Goal: Transaction & Acquisition: Obtain resource

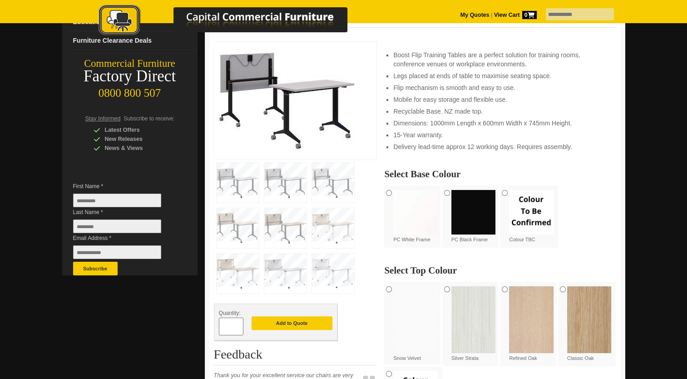
scroll to position [182, 0]
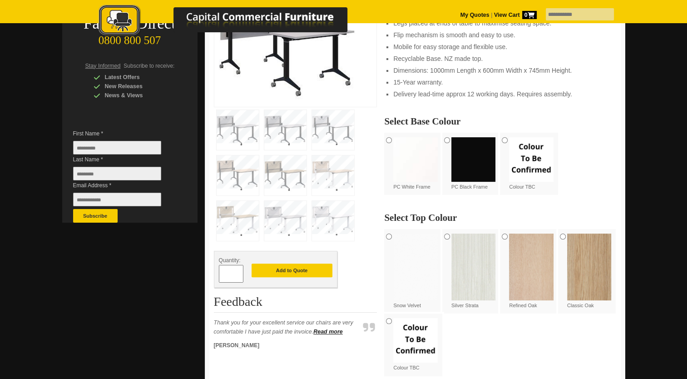
click at [411, 169] on img at bounding box center [415, 159] width 44 height 44
click at [472, 164] on img at bounding box center [473, 159] width 44 height 44
click at [542, 266] on img at bounding box center [531, 266] width 44 height 66
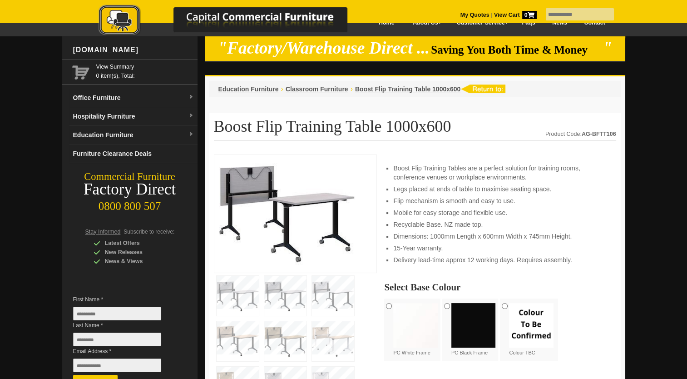
scroll to position [0, 0]
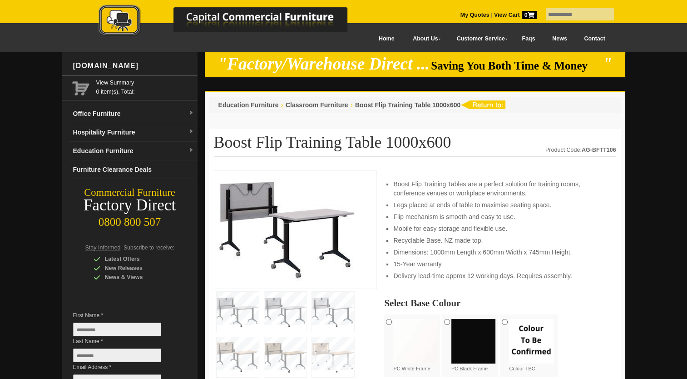
click at [366, 38] on picture at bounding box center [233, 36] width 318 height 6
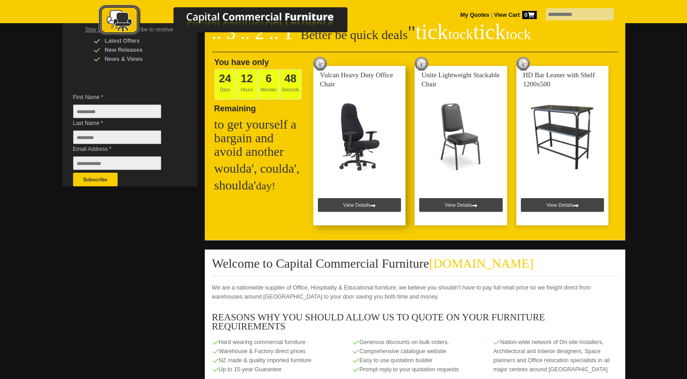
scroll to position [227, 0]
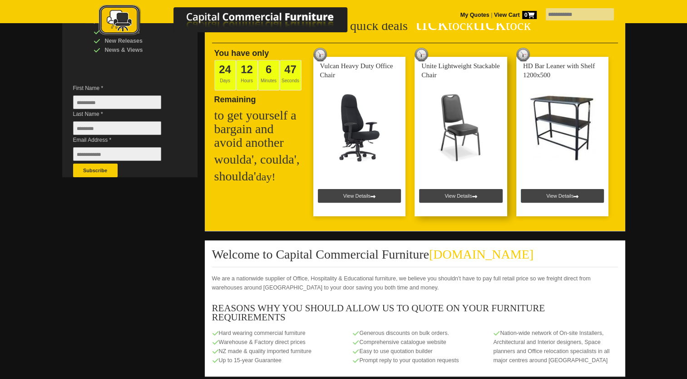
click at [461, 193] on link at bounding box center [460, 136] width 93 height 159
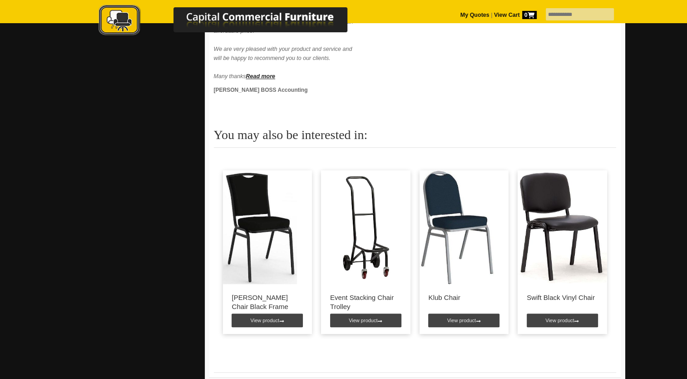
scroll to position [726, 0]
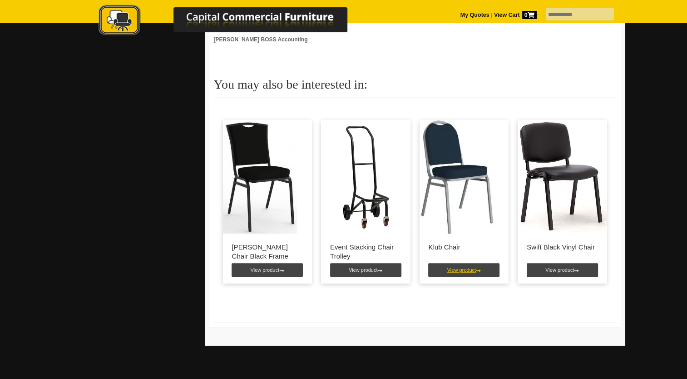
click at [462, 264] on link "View product" at bounding box center [463, 270] width 71 height 14
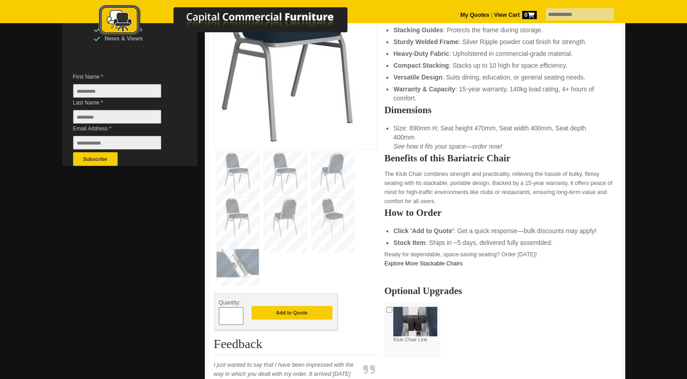
scroll to position [227, 0]
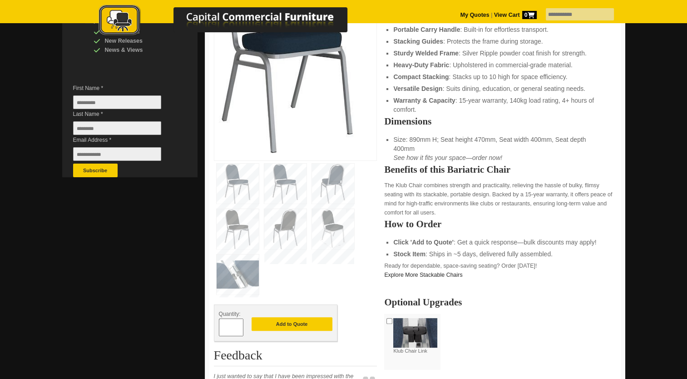
type input "*"
click at [236, 324] on input "*" at bounding box center [231, 327] width 25 height 18
type input "**"
click at [293, 321] on button "Add to Quote" at bounding box center [291, 324] width 81 height 14
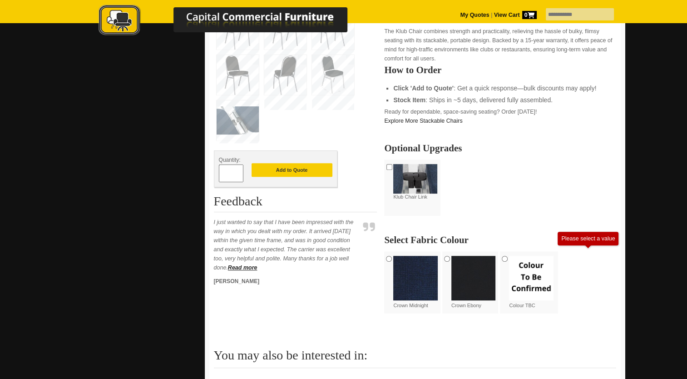
scroll to position [349, 0]
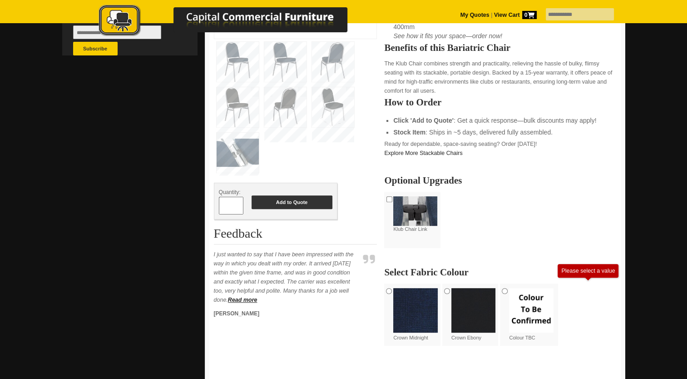
click at [287, 201] on button "Add to Quote" at bounding box center [291, 202] width 81 height 14
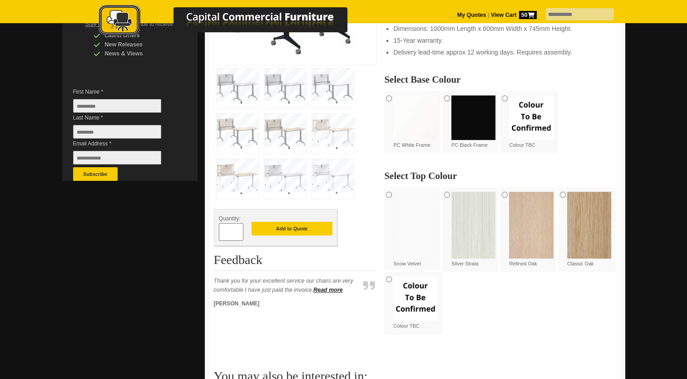
scroll to position [227, 0]
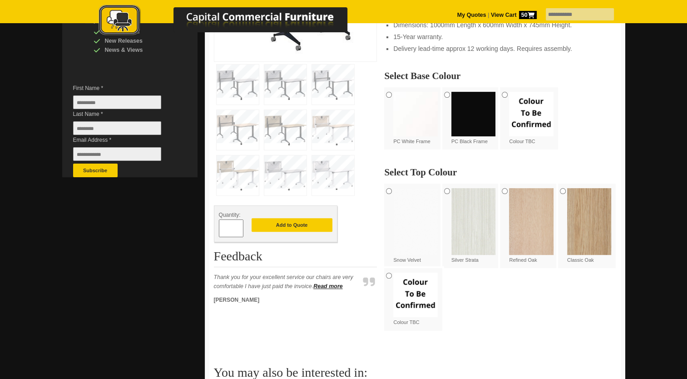
click at [230, 226] on input "*" at bounding box center [231, 228] width 25 height 18
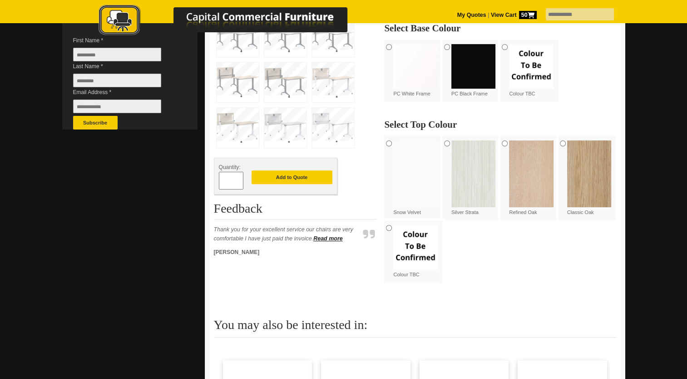
scroll to position [272, 0]
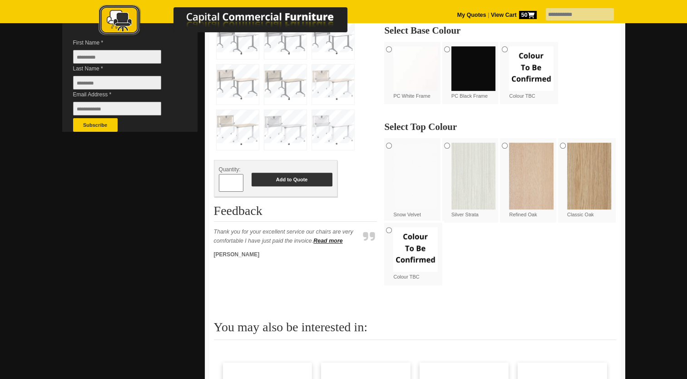
type input "**"
click at [291, 178] on button "Add to Quote" at bounding box center [291, 179] width 81 height 14
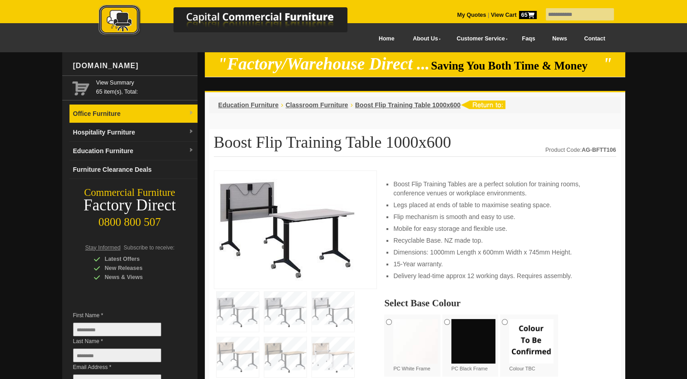
click at [107, 109] on link "Office Furniture" at bounding box center [133, 113] width 128 height 19
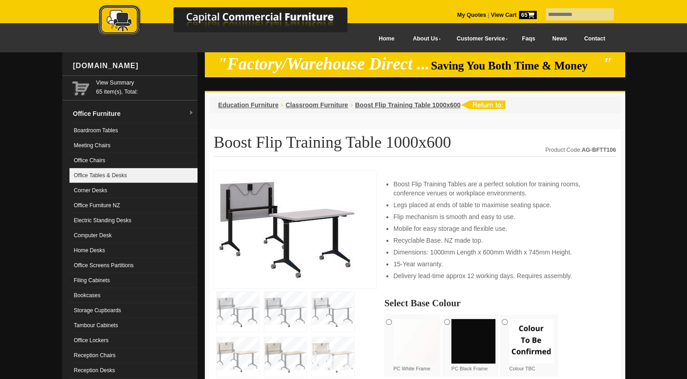
click at [122, 173] on link "Office Tables & Desks" at bounding box center [133, 175] width 128 height 15
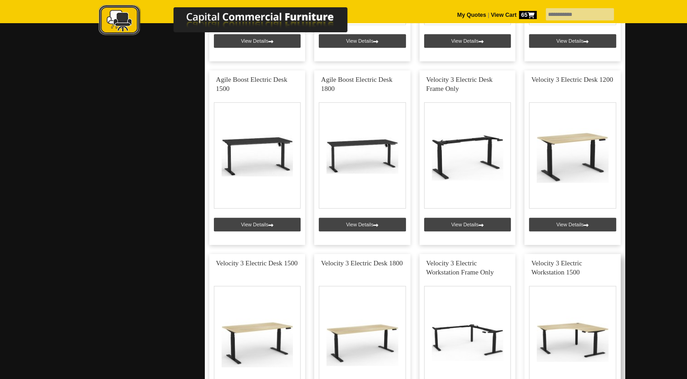
scroll to position [3813, 0]
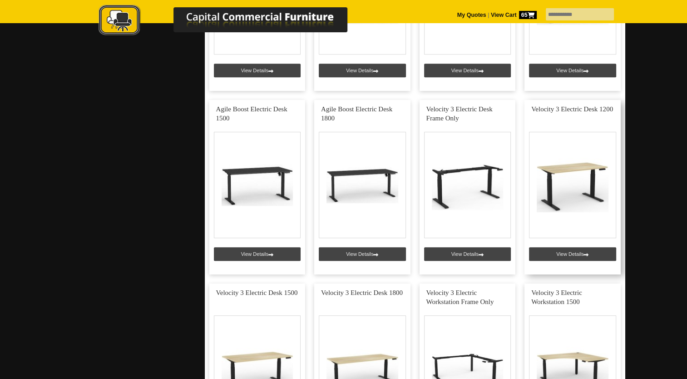
click at [578, 246] on link at bounding box center [572, 187] width 96 height 174
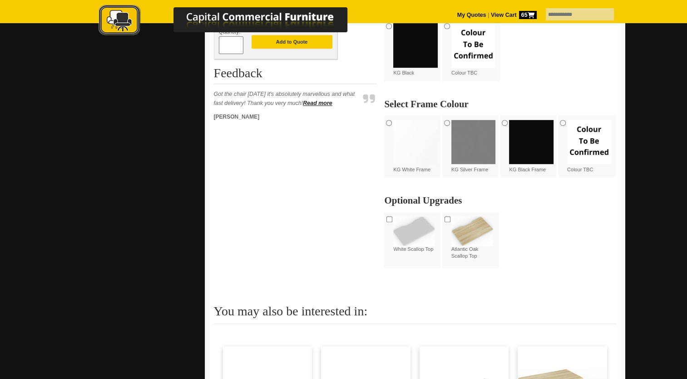
scroll to position [272, 0]
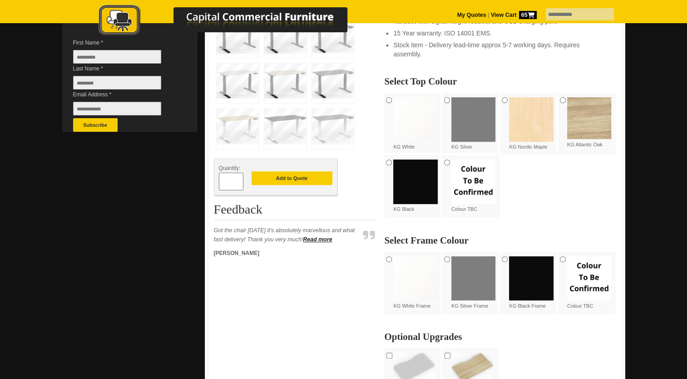
click at [229, 176] on input "*" at bounding box center [231, 181] width 25 height 18
click at [237, 177] on span at bounding box center [239, 177] width 4 height 9
type input "*"
click at [296, 178] on button "Add to Quote" at bounding box center [291, 178] width 81 height 14
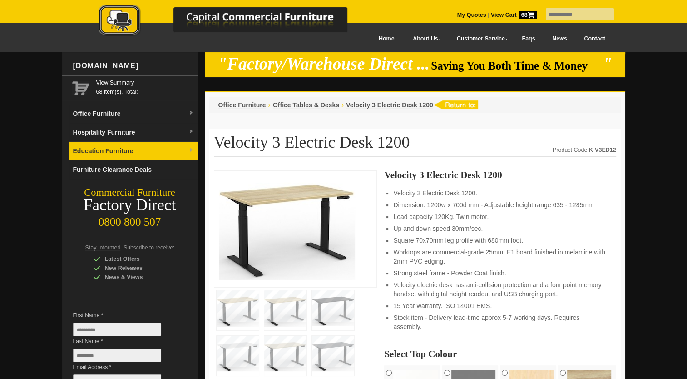
click at [190, 146] on span at bounding box center [190, 150] width 5 height 9
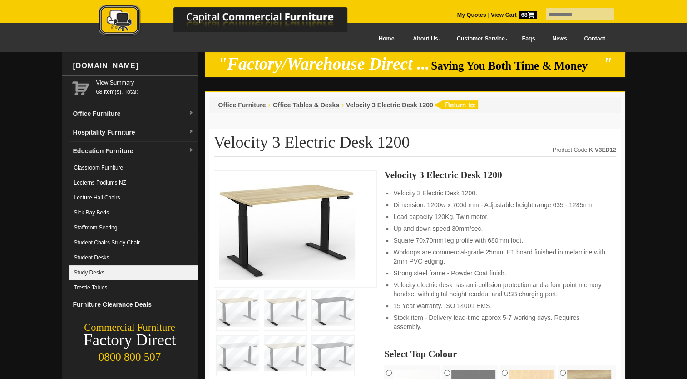
click at [133, 266] on link "Study Desks" at bounding box center [133, 272] width 128 height 15
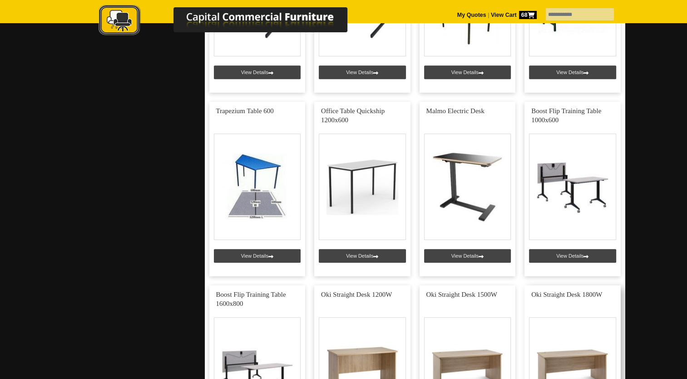
scroll to position [499, 0]
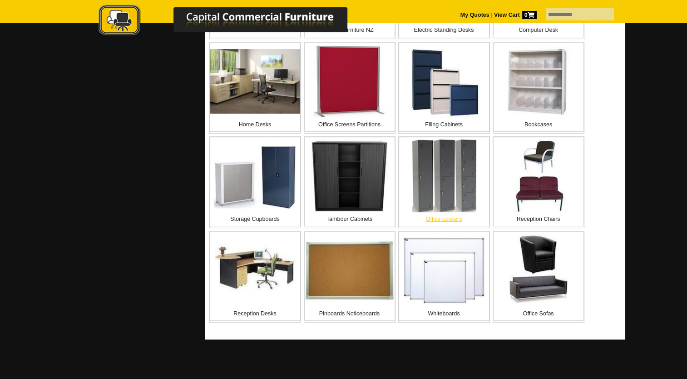
scroll to position [409, 0]
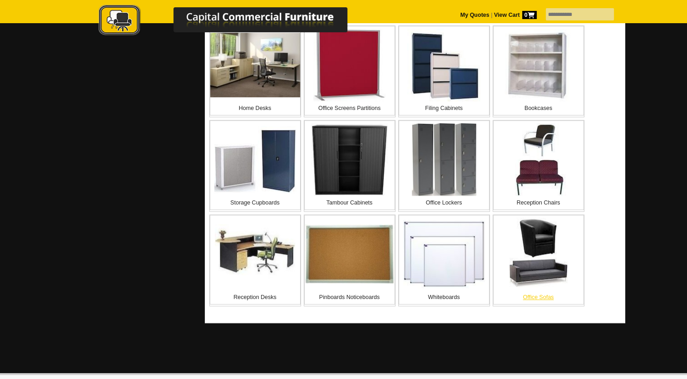
click at [547, 239] on img at bounding box center [538, 253] width 73 height 73
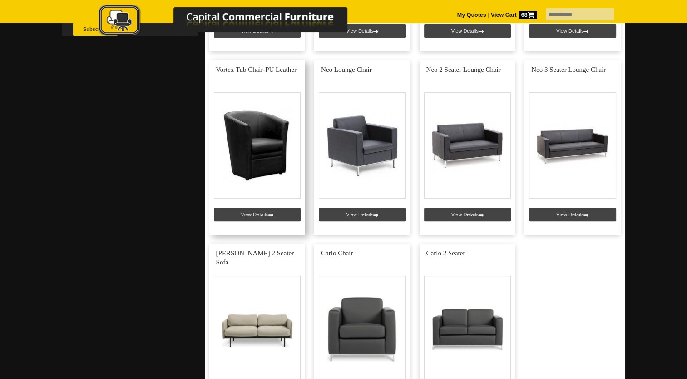
scroll to position [409, 0]
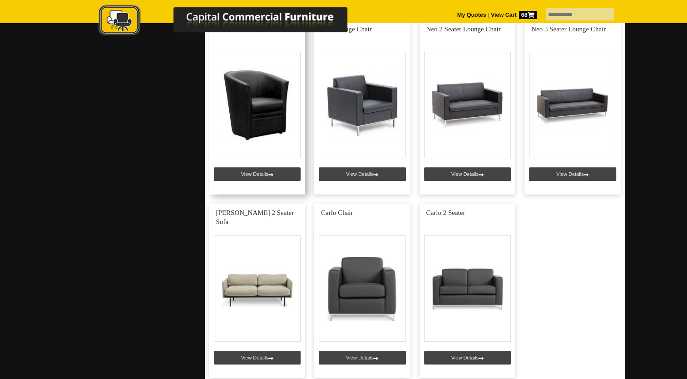
click at [264, 107] on link at bounding box center [257, 107] width 96 height 174
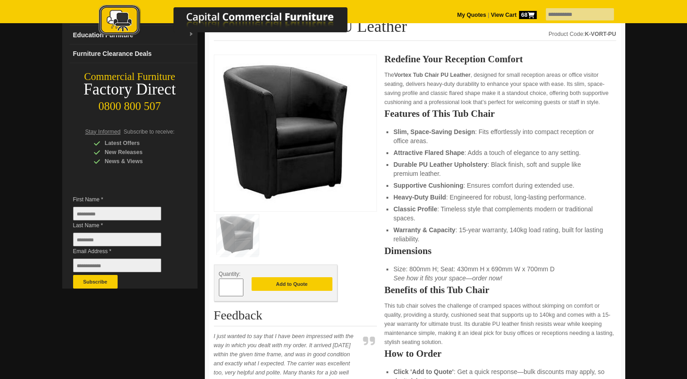
scroll to position [136, 0]
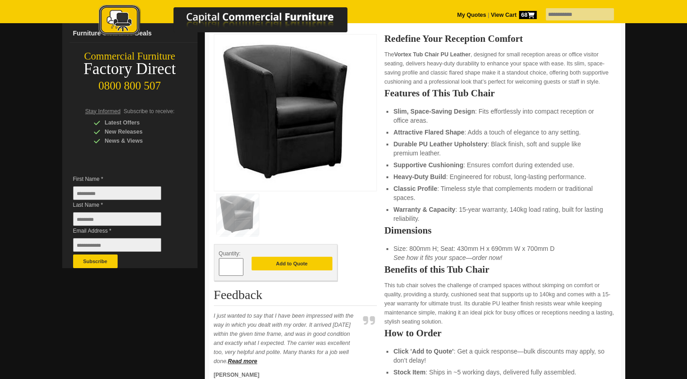
click at [232, 264] on input "*" at bounding box center [231, 267] width 25 height 18
click at [237, 263] on span at bounding box center [239, 263] width 4 height 9
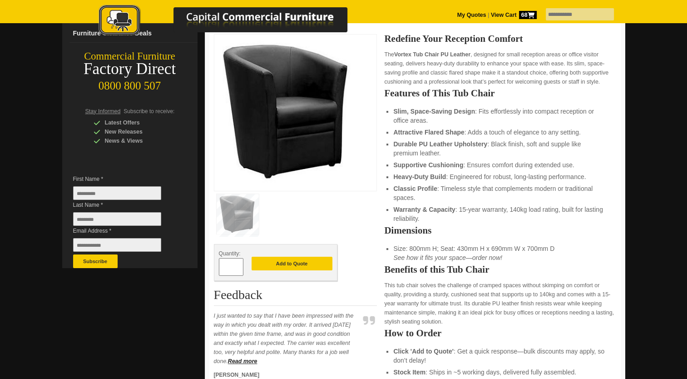
type input "*"
click at [292, 262] on button "Add to Quote" at bounding box center [291, 263] width 81 height 14
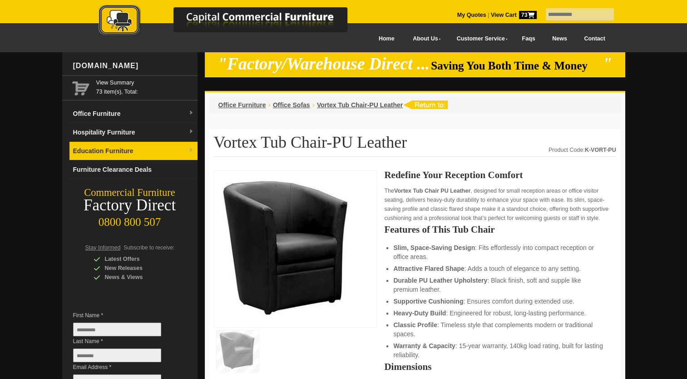
click at [191, 150] on img at bounding box center [190, 150] width 5 height 5
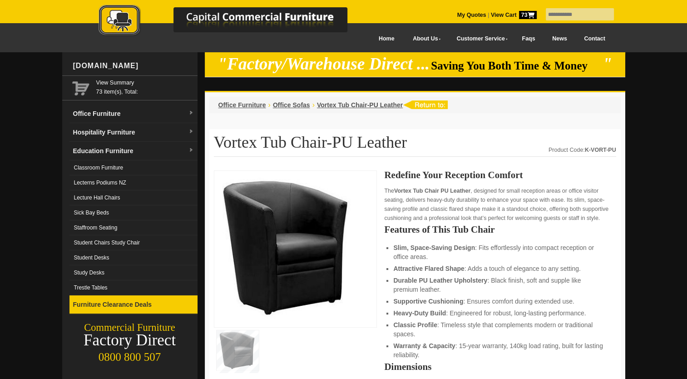
click at [142, 304] on link "Furniture Clearance Deals" at bounding box center [133, 304] width 128 height 19
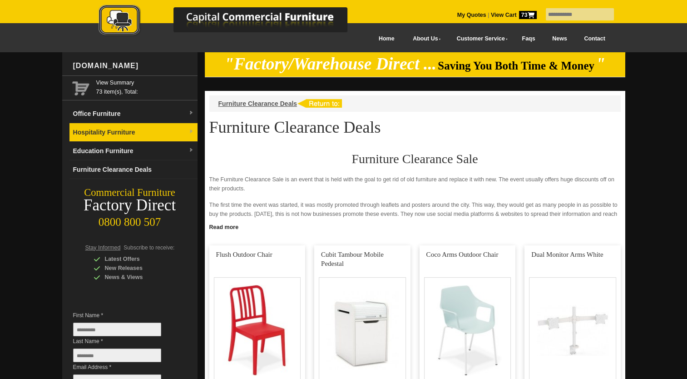
click at [172, 132] on link "Hospitality Furniture" at bounding box center [133, 132] width 128 height 19
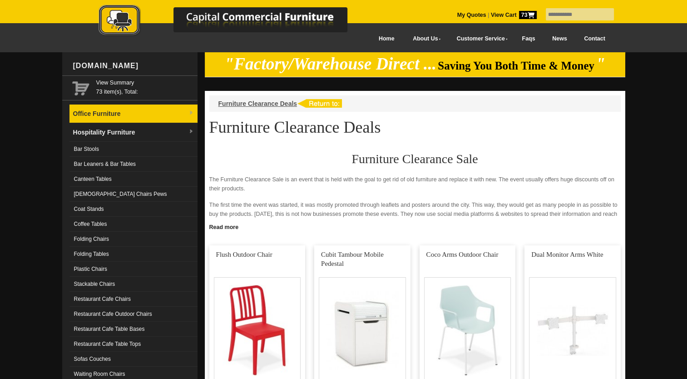
click at [167, 113] on link "Office Furniture" at bounding box center [133, 113] width 128 height 19
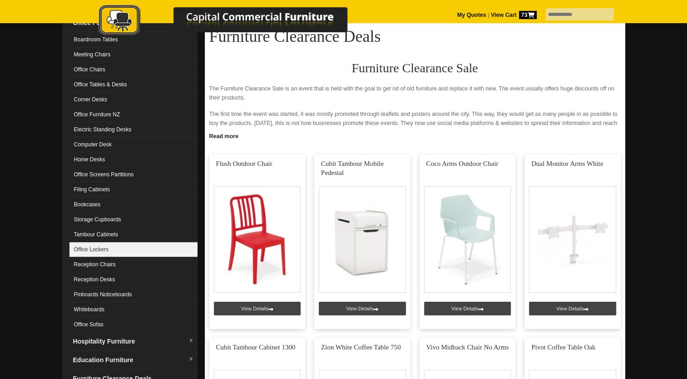
scroll to position [136, 0]
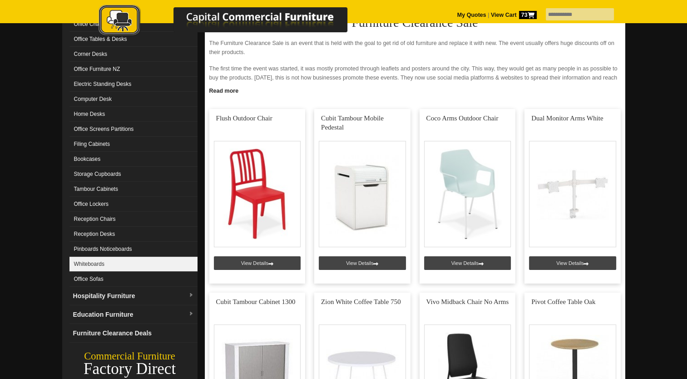
click at [145, 261] on link "Whiteboards" at bounding box center [133, 263] width 128 height 15
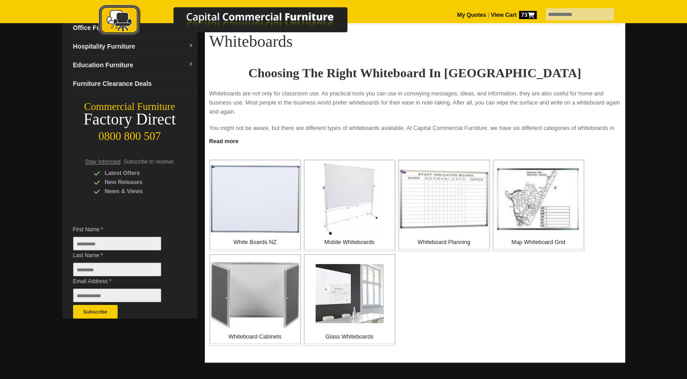
scroll to position [136, 0]
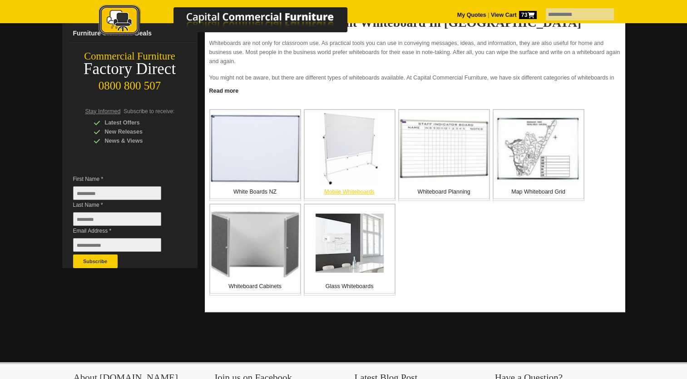
click at [350, 146] on img at bounding box center [349, 148] width 59 height 73
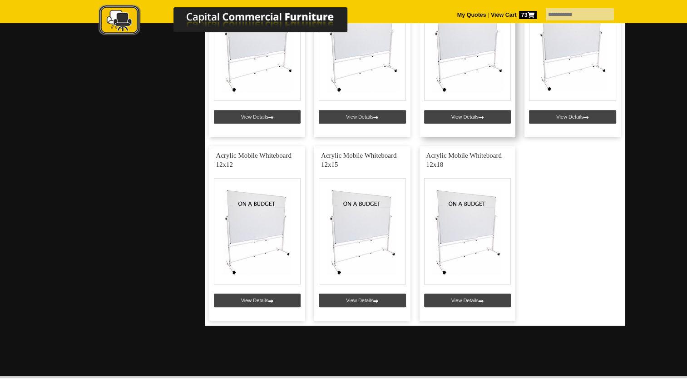
scroll to position [499, 0]
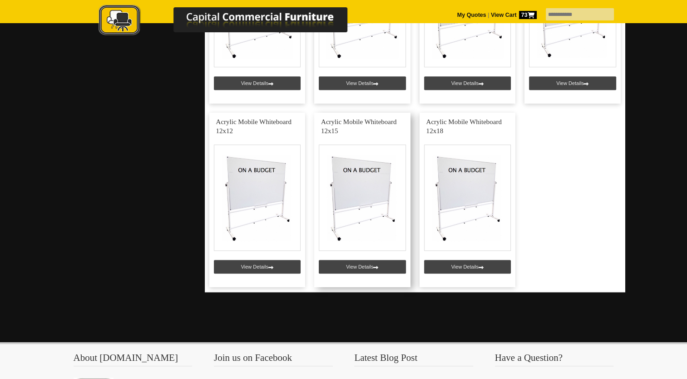
click at [363, 264] on link at bounding box center [362, 200] width 96 height 174
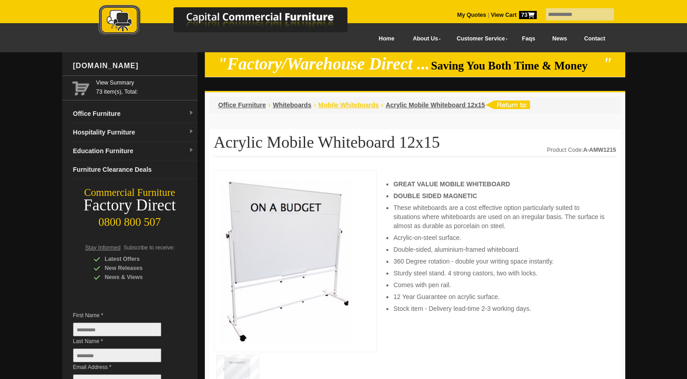
click at [358, 102] on span "Mobile Whiteboards" at bounding box center [348, 104] width 60 height 7
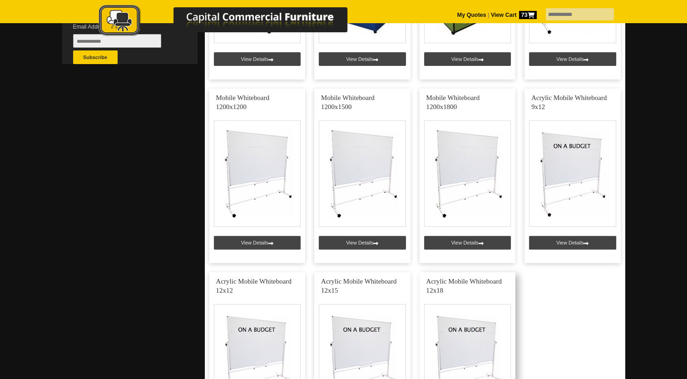
scroll to position [318, 0]
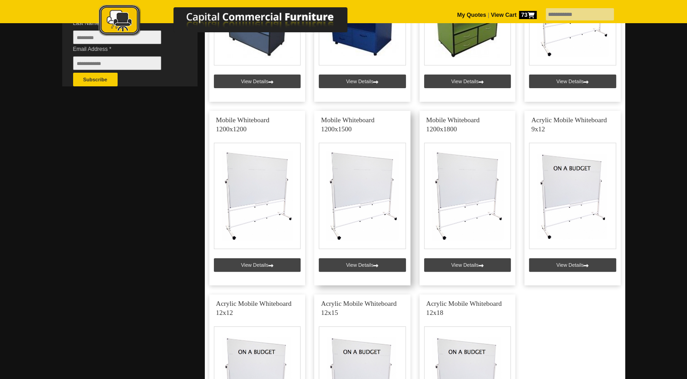
click at [379, 176] on link at bounding box center [362, 198] width 96 height 174
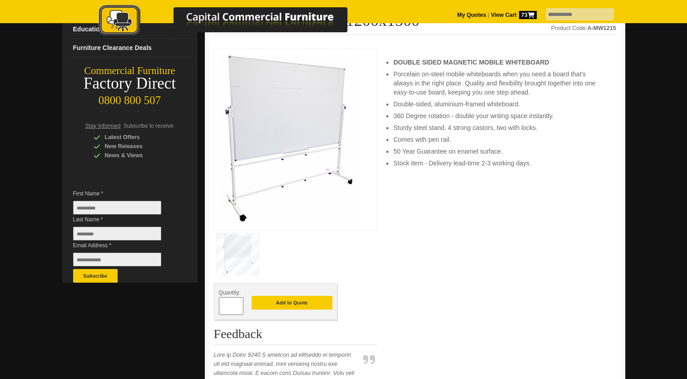
scroll to position [136, 0]
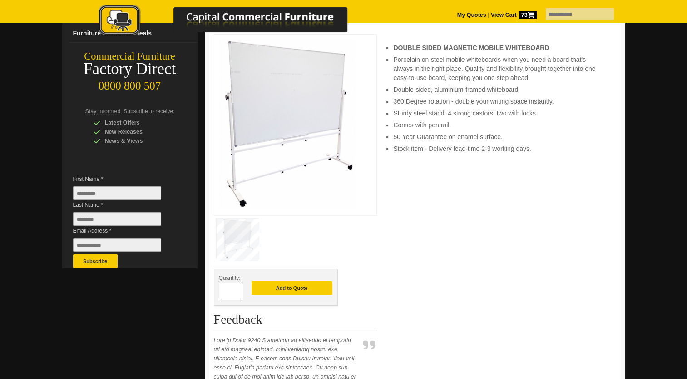
click at [237, 289] on span at bounding box center [239, 287] width 4 height 9
click at [237, 288] on span at bounding box center [239, 287] width 4 height 9
type input "*"
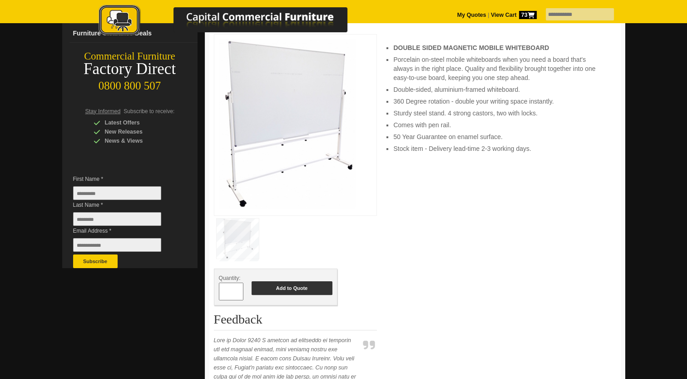
click at [289, 286] on button "Add to Quote" at bounding box center [291, 288] width 81 height 14
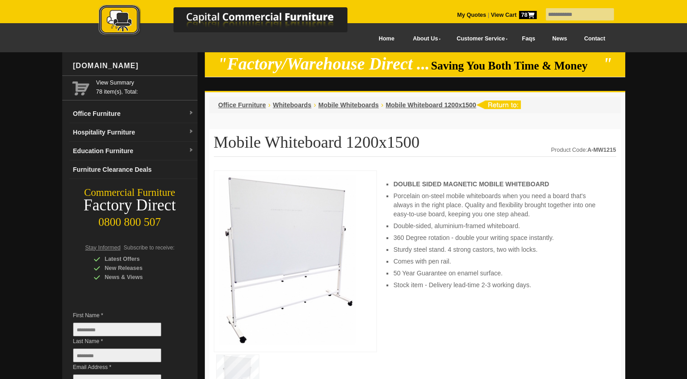
click at [491, 12] on strong "View Cart 78" at bounding box center [514, 15] width 46 height 6
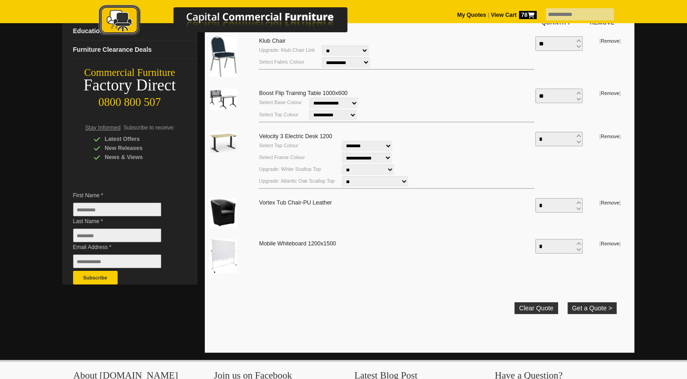
scroll to position [136, 0]
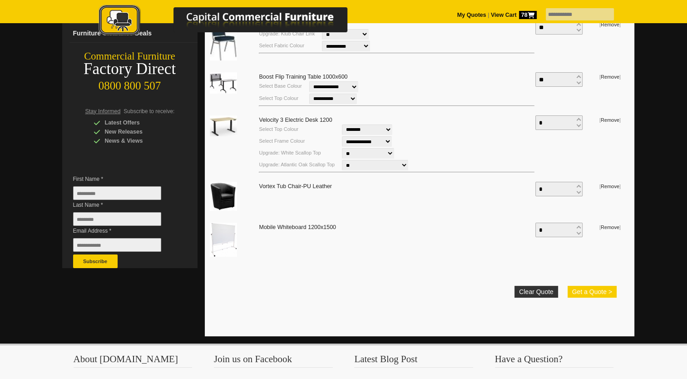
click at [603, 288] on button "Get a Quote >" at bounding box center [591, 292] width 49 height 12
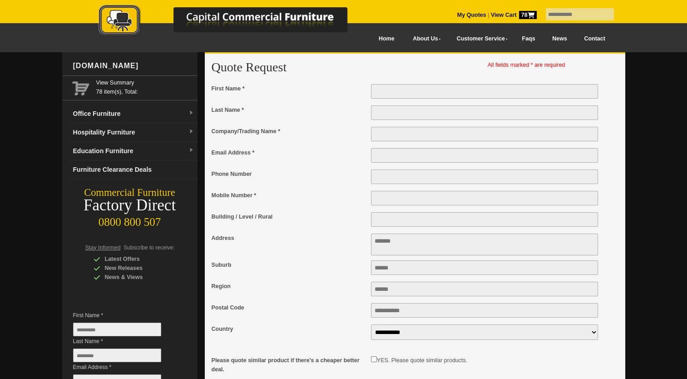
click at [419, 92] on input "First Name *" at bounding box center [484, 91] width 227 height 15
type input "*****"
type input "*******"
type input "**********"
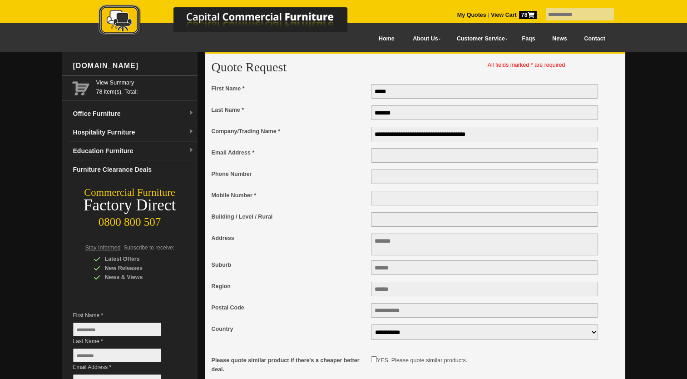
type input "**********"
drag, startPoint x: 418, startPoint y: 182, endPoint x: 349, endPoint y: 173, distance: 69.6
click at [349, 173] on div "**********" at bounding box center [411, 178] width 399 height 21
click at [385, 203] on input "Mobile Number *" at bounding box center [484, 198] width 227 height 15
paste input "**********"
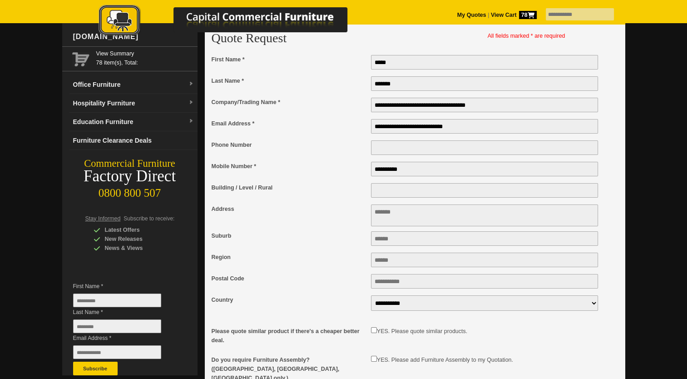
scroll to position [45, 0]
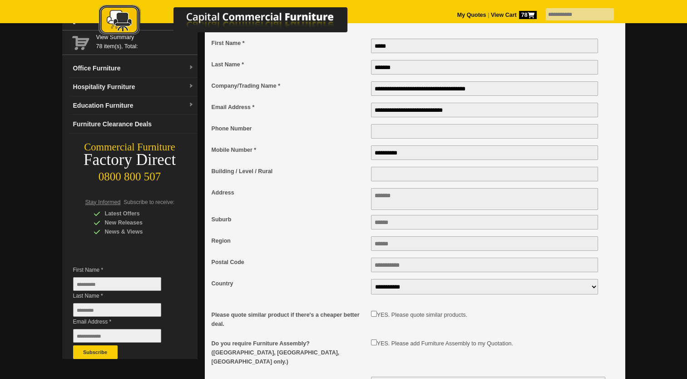
type input "**********"
click at [389, 200] on textarea "Address" at bounding box center [484, 199] width 227 height 22
type textarea "***"
type input "**********"
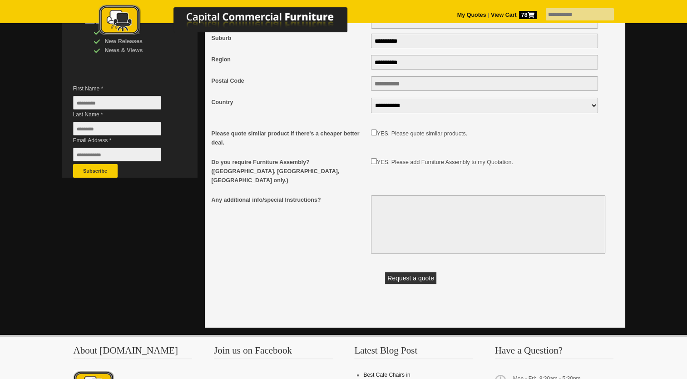
scroll to position [227, 0]
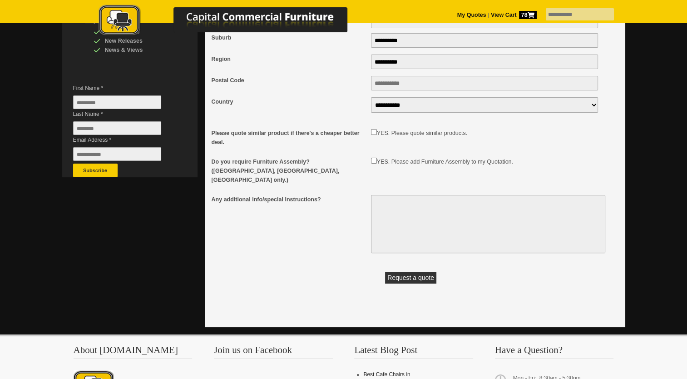
click at [412, 277] on button "Request a quote" at bounding box center [410, 277] width 51 height 12
